Goal: Information Seeking & Learning: Learn about a topic

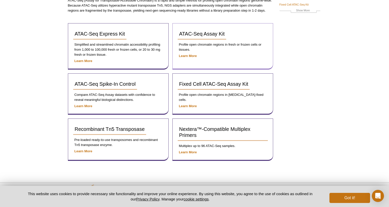
scroll to position [72, 0]
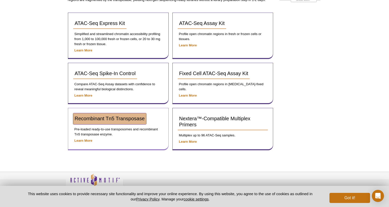
click at [119, 118] on span "Recombinant Tn5 Transposase" at bounding box center [110, 119] width 70 height 6
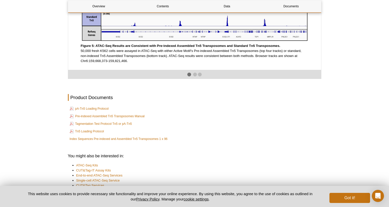
scroll to position [884, 0]
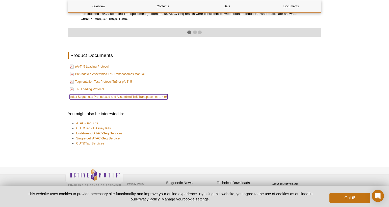
click at [117, 100] on link "Index Sequences Pre-indexed and Assembled Tn5 Transposomes 1 x 96" at bounding box center [119, 96] width 98 height 5
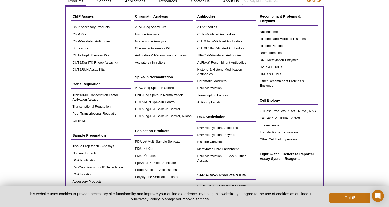
scroll to position [26, 0]
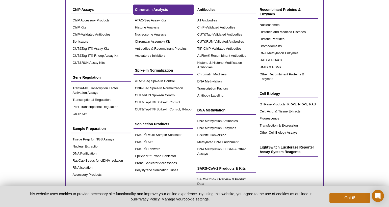
click at [147, 10] on span "Chromatin Analysis" at bounding box center [151, 10] width 33 height 4
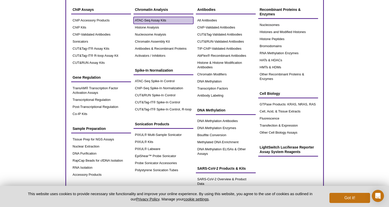
click at [154, 21] on link "ATAC-Seq Assay Kits" at bounding box center [164, 20] width 60 height 7
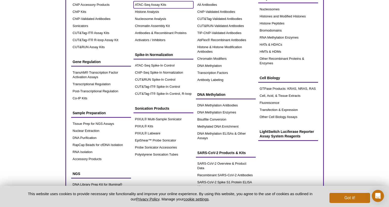
scroll to position [44, 0]
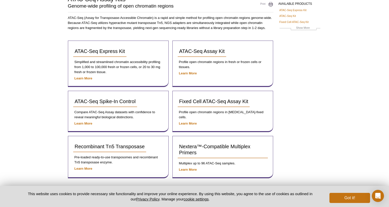
scroll to position [47, 0]
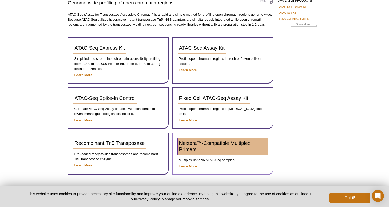
click at [188, 145] on span "Nextera™-Compatible Multiplex Primers" at bounding box center [214, 147] width 71 height 12
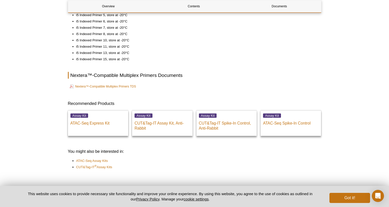
scroll to position [291, 0]
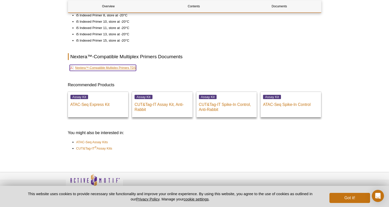
click at [121, 67] on link "Nextera™-Compatible Multiplex Primers TDS" at bounding box center [103, 68] width 66 height 6
